Goal: Information Seeking & Learning: Learn about a topic

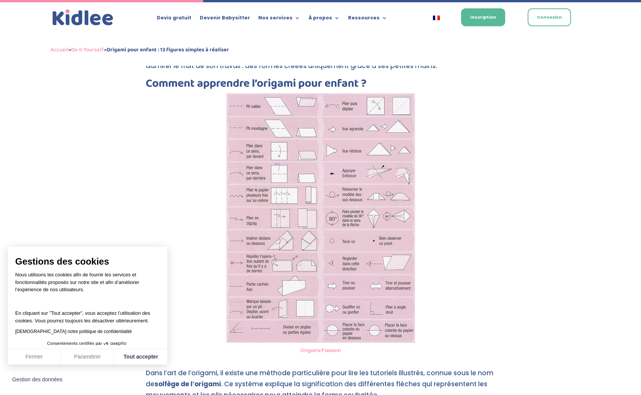
scroll to position [921, 0]
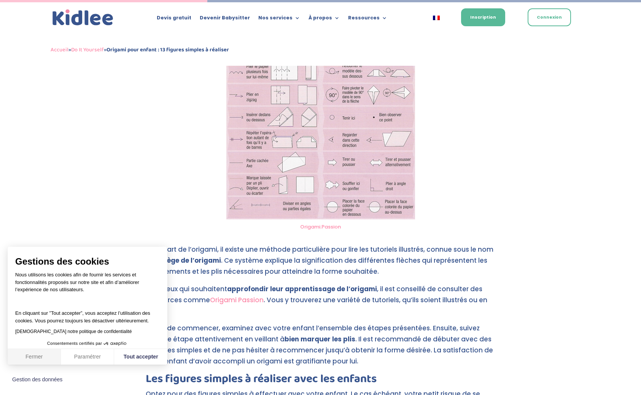
drag, startPoint x: 45, startPoint y: 358, endPoint x: 150, endPoint y: 346, distance: 106.1
click at [45, 358] on button "Fermer" at bounding box center [34, 357] width 53 height 16
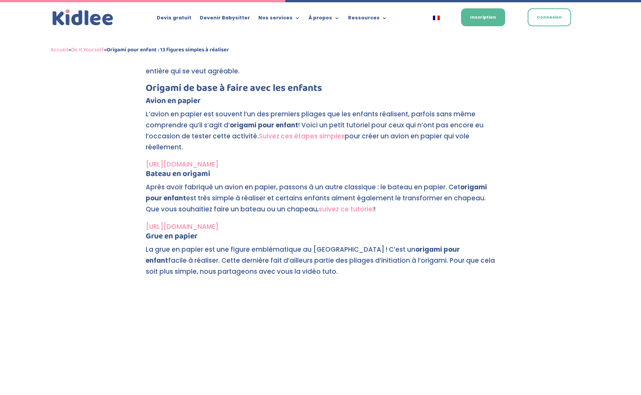
scroll to position [1267, 0]
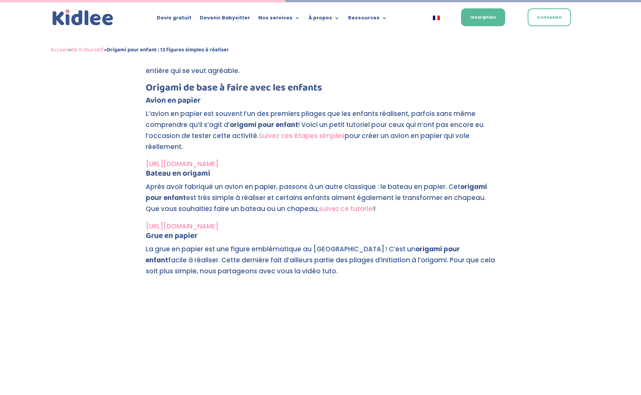
click at [218, 166] on link "[URL][DOMAIN_NAME]" at bounding box center [182, 163] width 73 height 9
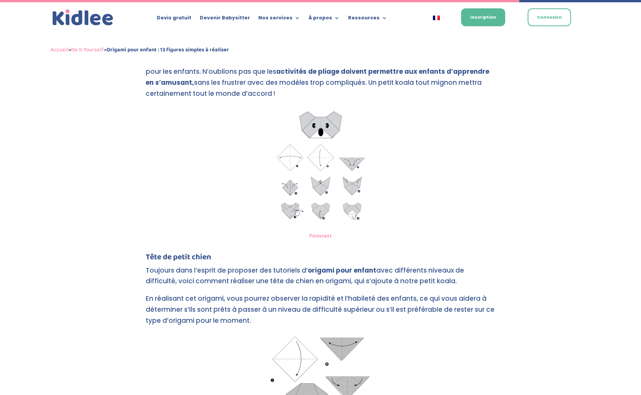
scroll to position [2292, 0]
click at [328, 179] on img at bounding box center [320, 167] width 107 height 123
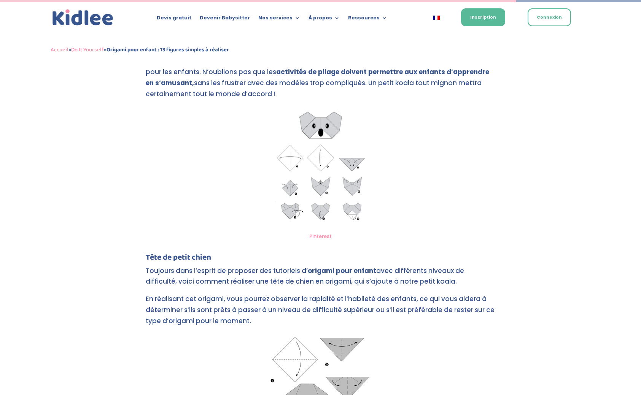
click at [304, 176] on img at bounding box center [320, 167] width 107 height 123
click at [321, 236] on link "Pinterest" at bounding box center [320, 236] width 22 height 7
